Goal: Check status: Check status

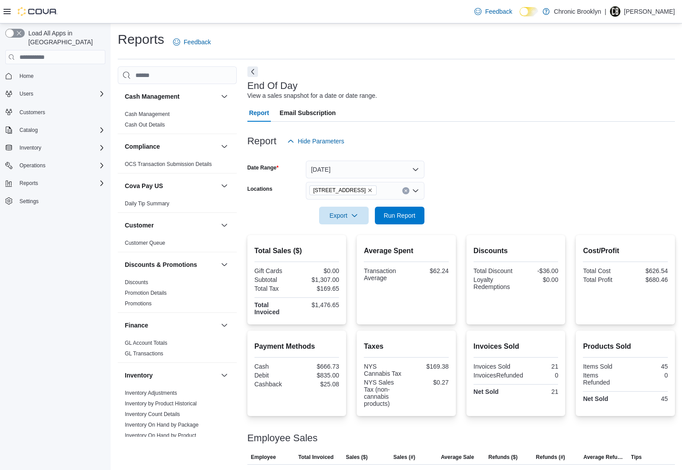
scroll to position [8, 0]
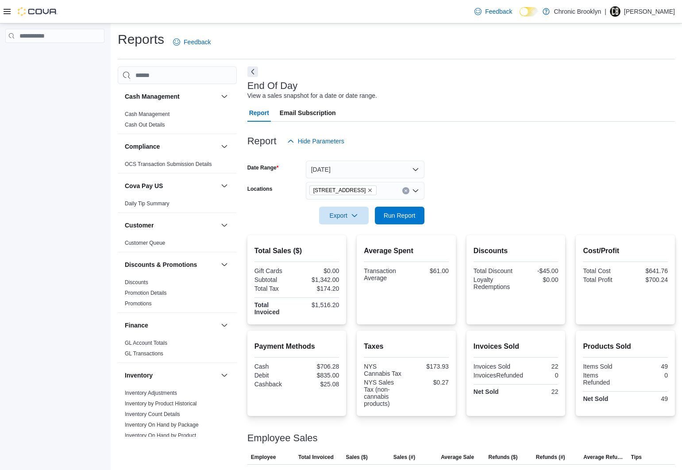
scroll to position [8, 0]
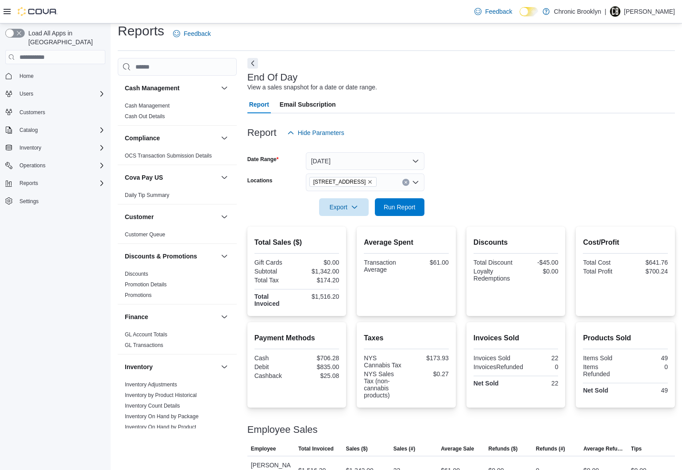
click at [668, 249] on div "Cost/Profit Total Cost $641.76 Total Profit $700.24" at bounding box center [625, 256] width 85 height 39
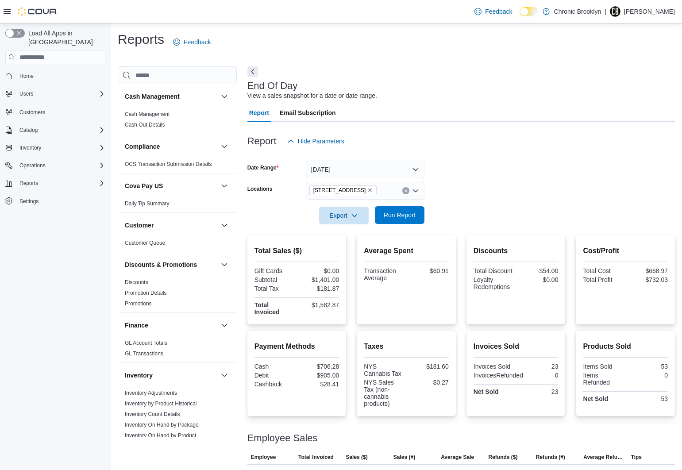
click at [405, 215] on span "Run Report" at bounding box center [400, 215] width 32 height 9
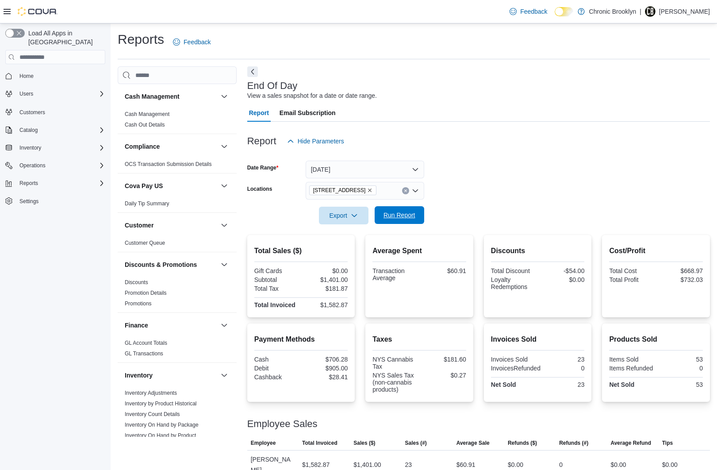
click at [398, 219] on span "Run Report" at bounding box center [400, 215] width 32 height 9
click at [400, 223] on span "Run Report" at bounding box center [399, 215] width 39 height 18
click at [396, 217] on span "Run Report" at bounding box center [400, 215] width 32 height 9
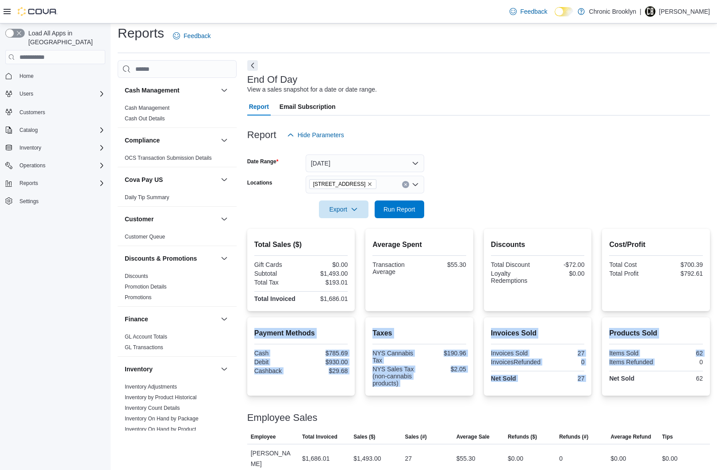
drag, startPoint x: 684, startPoint y: 312, endPoint x: 676, endPoint y: 359, distance: 47.6
click at [676, 359] on div "Total Sales ($) Gift Cards $0.00 Subtotal $1,493.00 Total Tax $193.01 Total Inv…" at bounding box center [478, 351] width 463 height 244
